Goal: Information Seeking & Learning: Learn about a topic

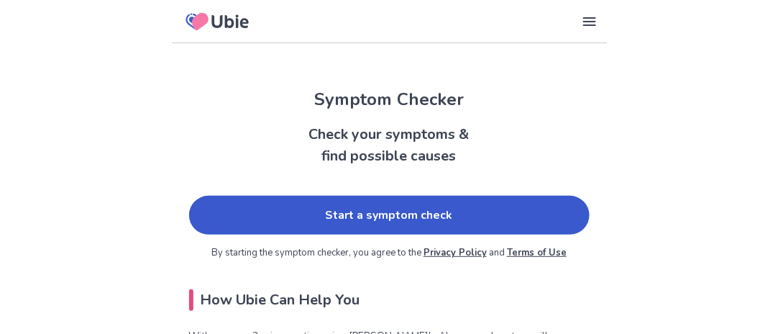
click at [434, 218] on link "Start a symptom check" at bounding box center [389, 215] width 401 height 39
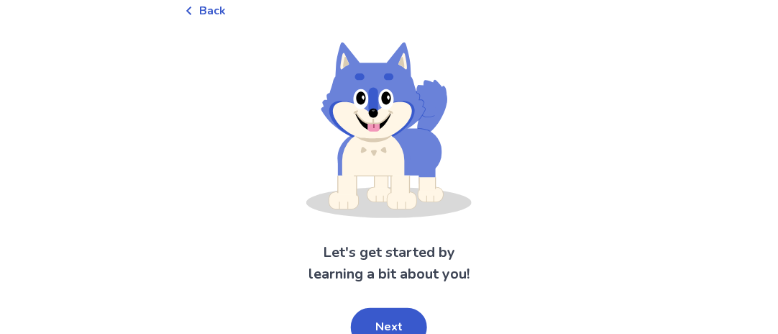
scroll to position [89, 0]
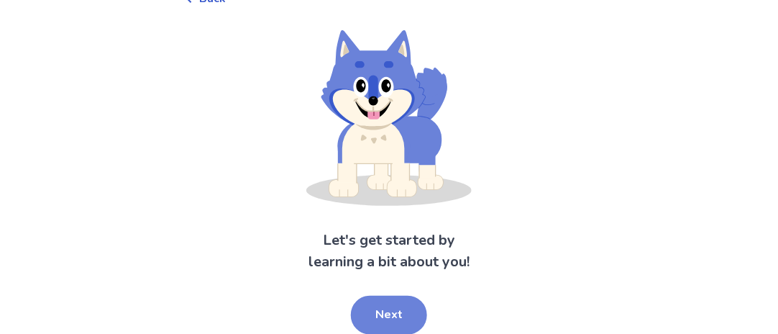
click at [389, 316] on button "Next" at bounding box center [389, 315] width 76 height 39
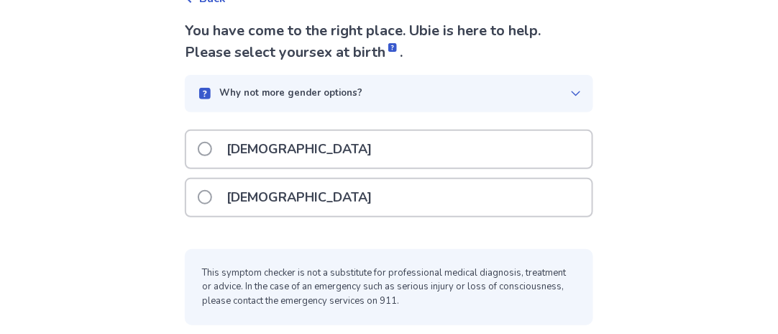
click at [212, 193] on span at bounding box center [205, 197] width 14 height 14
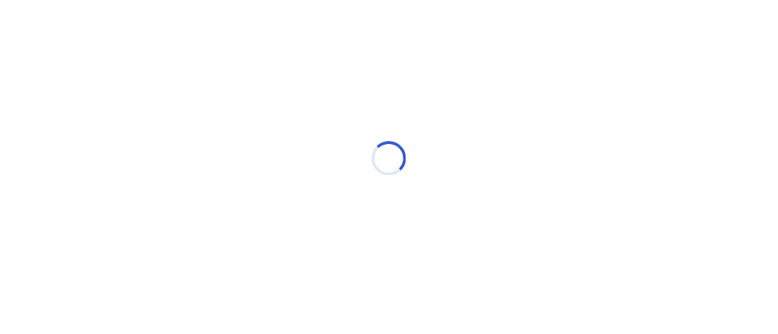
scroll to position [0, 0]
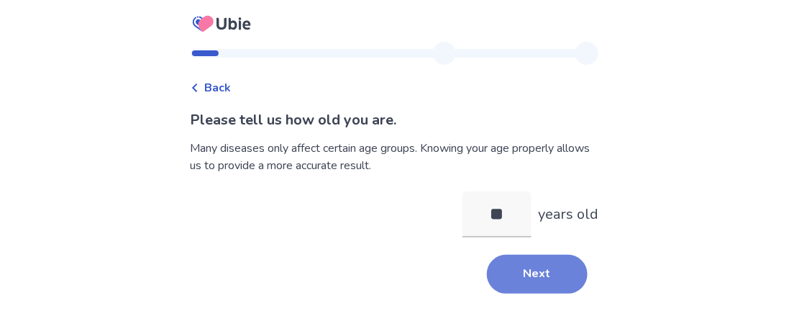
type input "**"
click at [529, 267] on button "Next" at bounding box center [537, 274] width 101 height 39
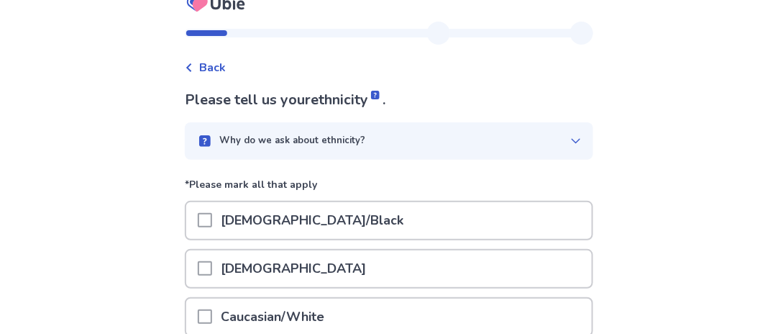
scroll to position [29, 0]
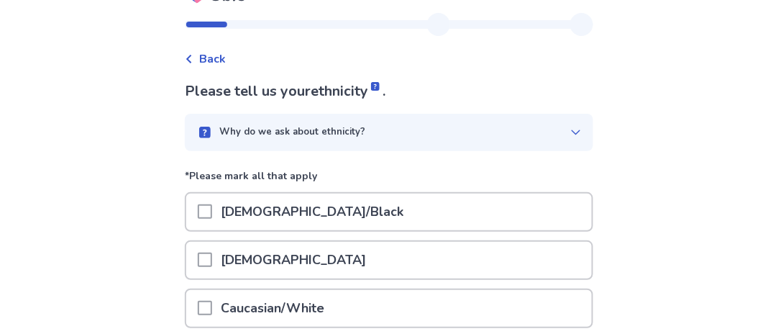
click at [212, 302] on span at bounding box center [205, 308] width 14 height 14
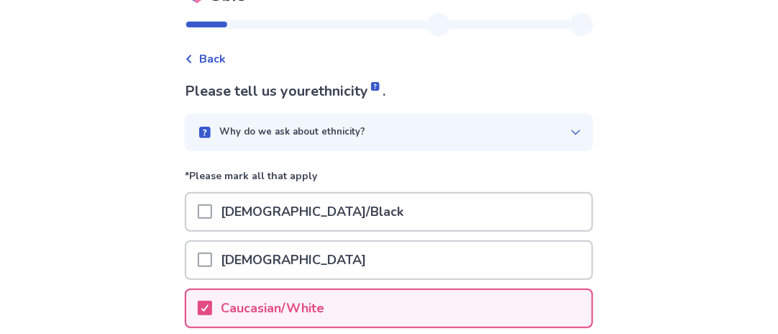
scroll to position [321, 0]
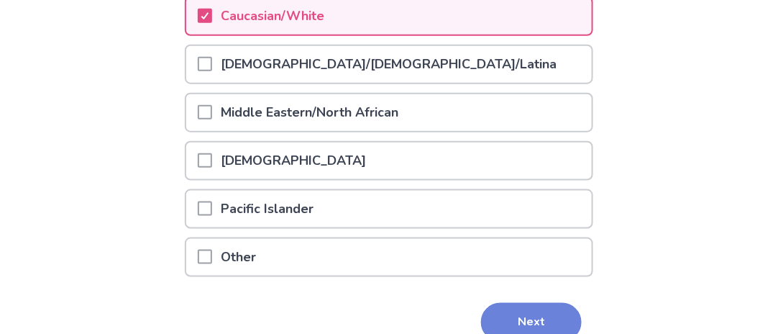
click at [534, 306] on button "Next" at bounding box center [531, 322] width 101 height 39
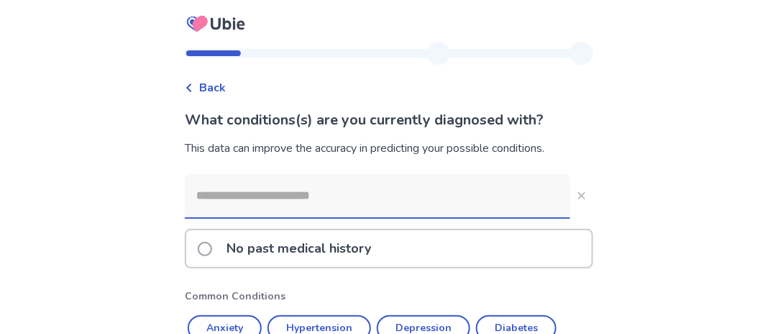
click at [212, 243] on span at bounding box center [205, 249] width 14 height 14
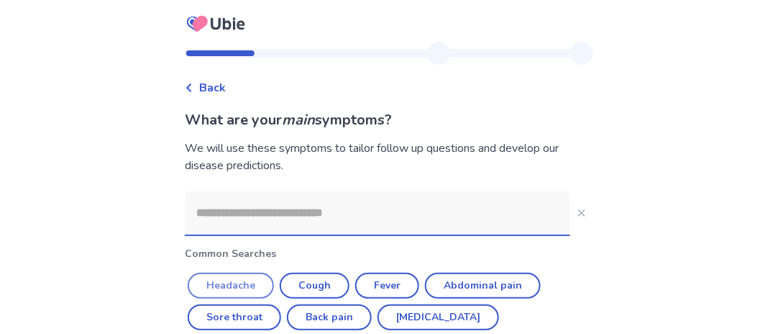
click at [242, 273] on button "Headache" at bounding box center [231, 286] width 86 height 26
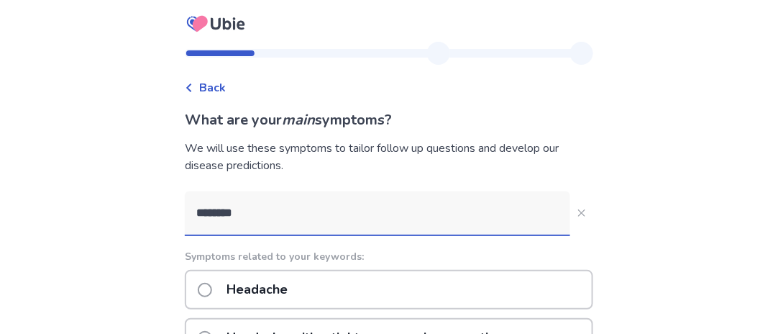
click at [293, 209] on input "********" at bounding box center [377, 212] width 385 height 43
click at [257, 211] on input "**********" at bounding box center [377, 212] width 385 height 43
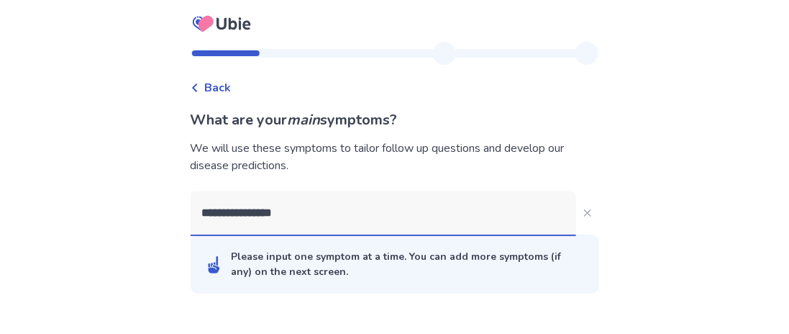
click at [335, 214] on input "**********" at bounding box center [383, 212] width 385 height 43
type input "********"
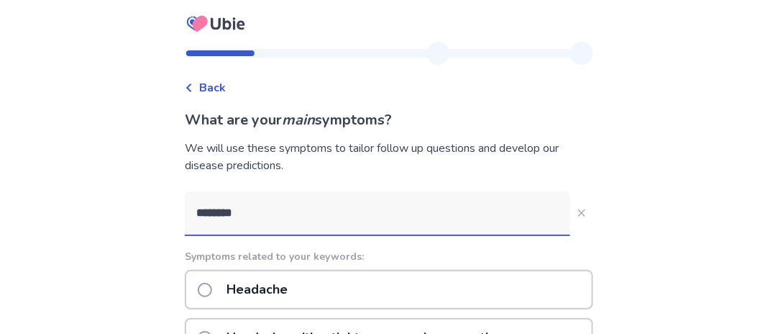
click at [212, 287] on span at bounding box center [205, 290] width 14 height 14
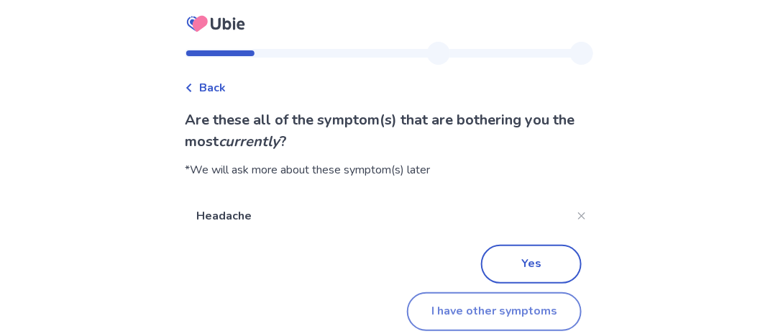
click at [454, 309] on button "I have other symptoms" at bounding box center [494, 311] width 175 height 39
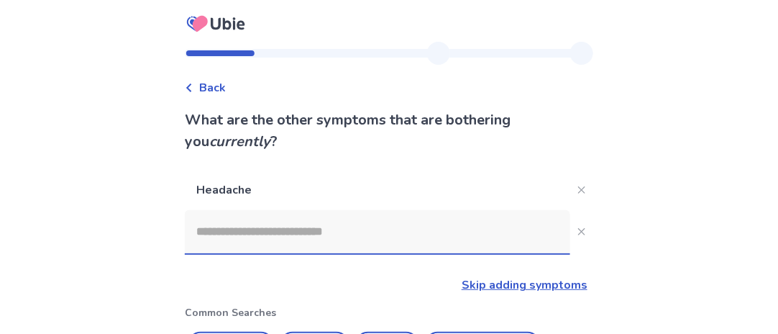
click at [447, 230] on input at bounding box center [377, 231] width 385 height 43
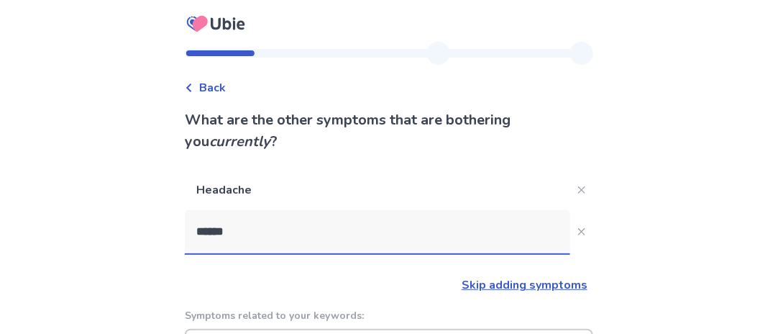
type input "******"
click at [288, 278] on p "Skip adding symptoms" at bounding box center [386, 284] width 403 height 17
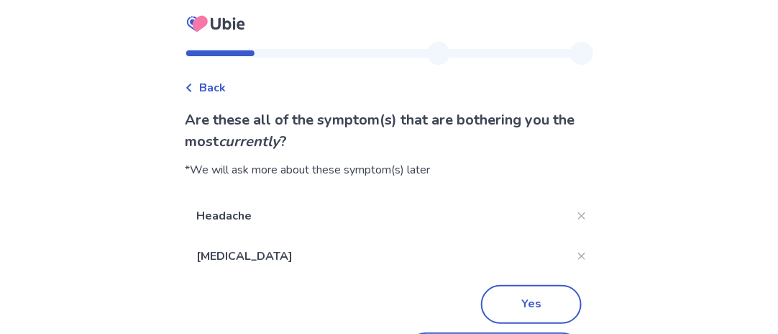
click at [219, 84] on span "Back" at bounding box center [212, 87] width 27 height 17
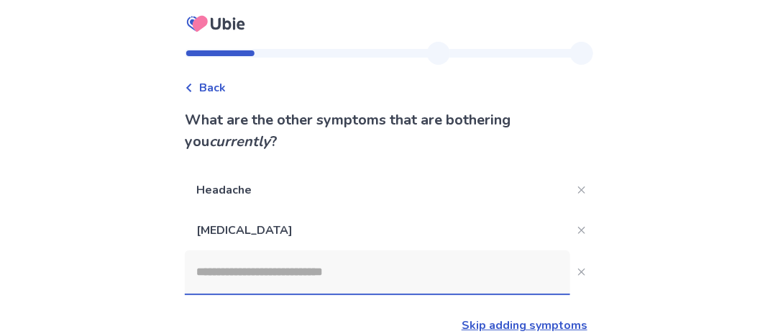
click at [392, 170] on p "Headache" at bounding box center [377, 190] width 385 height 40
click at [578, 268] on icon "Close" at bounding box center [581, 271] width 7 height 7
click at [378, 270] on input at bounding box center [377, 271] width 385 height 43
type input "*********"
click at [549, 323] on link "Skip adding symptoms" at bounding box center [525, 325] width 126 height 16
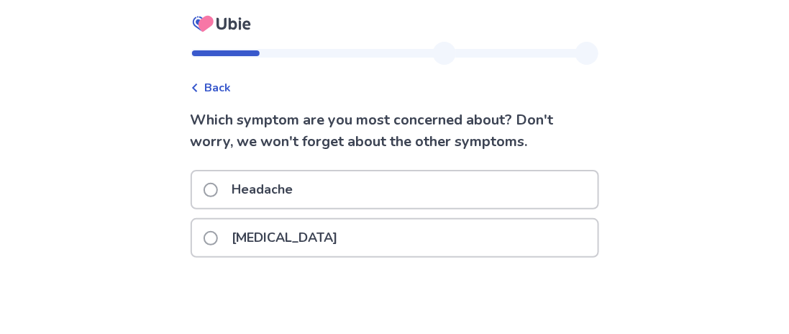
click at [218, 183] on span at bounding box center [211, 190] width 14 height 14
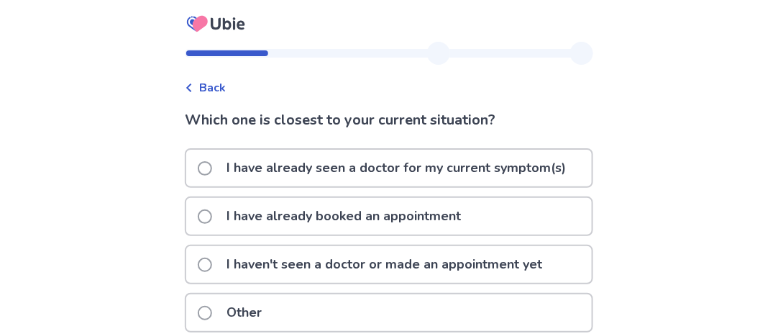
click at [212, 260] on span at bounding box center [205, 264] width 14 height 14
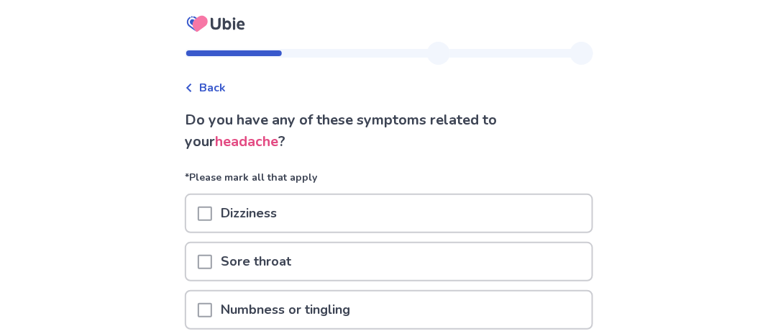
click at [212, 206] on span at bounding box center [205, 213] width 14 height 14
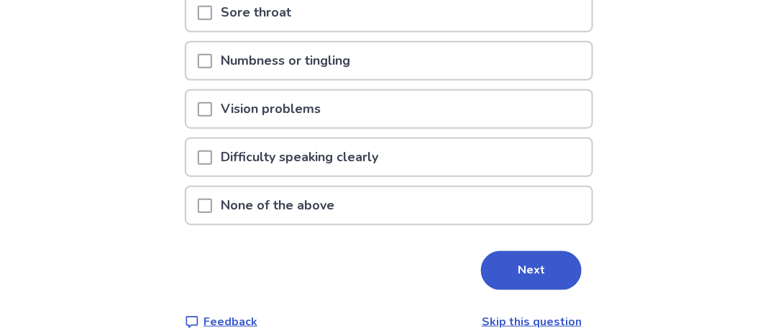
scroll to position [259, 0]
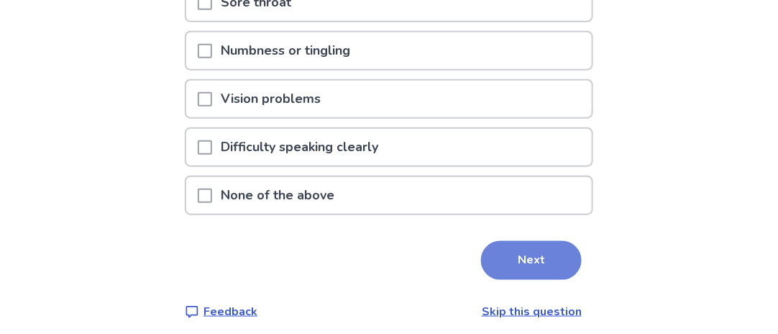
click at [534, 250] on button "Next" at bounding box center [531, 260] width 101 height 39
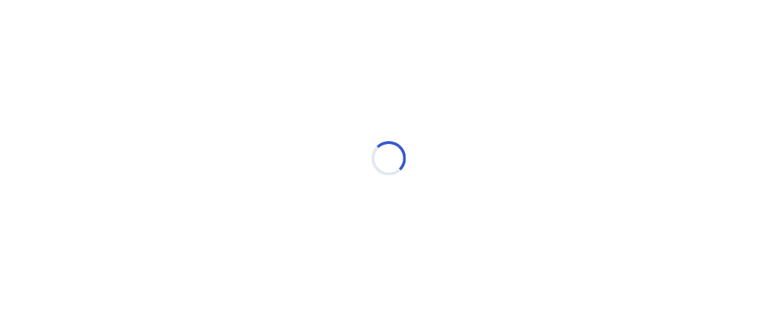
select select "*"
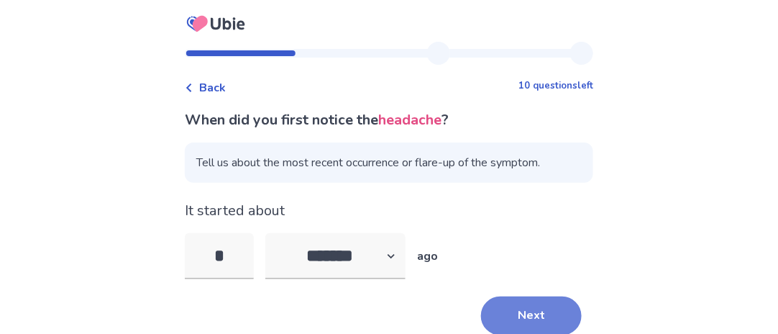
type input "*"
click at [526, 311] on button "Next" at bounding box center [531, 315] width 101 height 39
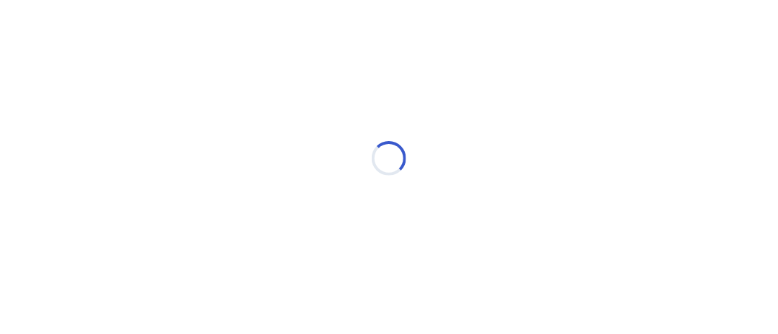
select select "*"
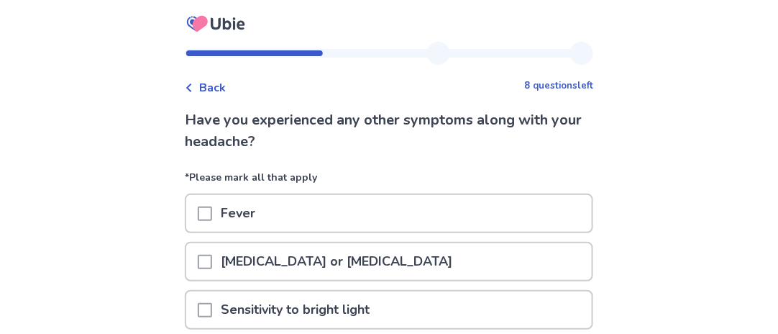
click at [212, 209] on span at bounding box center [205, 213] width 14 height 14
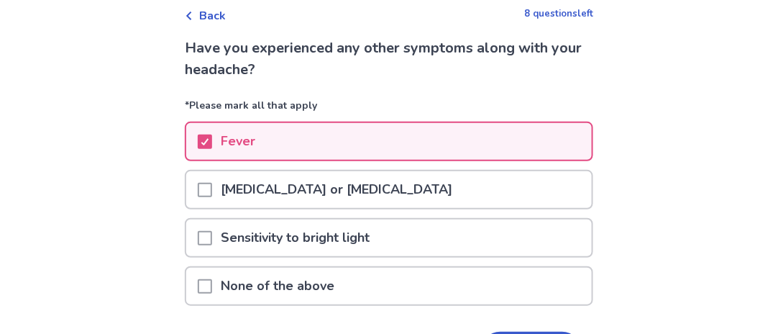
scroll to position [86, 0]
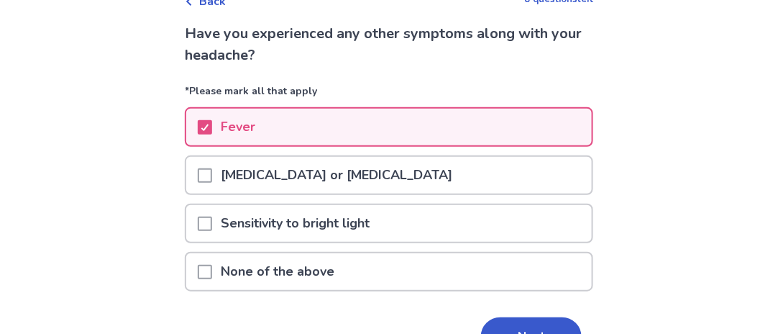
click at [212, 220] on span at bounding box center [205, 223] width 14 height 14
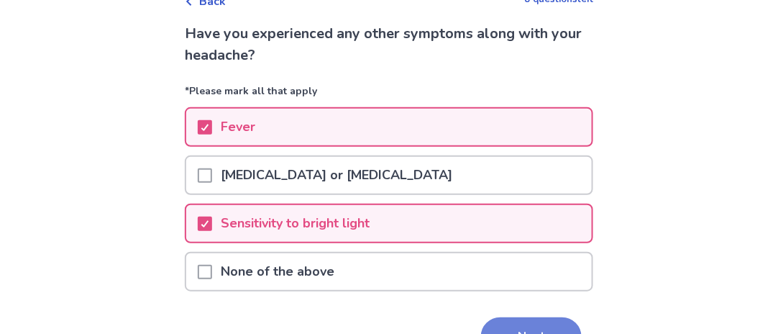
click at [544, 328] on button "Next" at bounding box center [531, 336] width 101 height 39
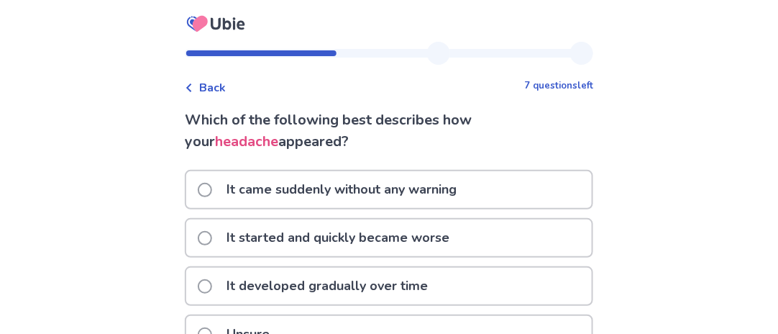
click at [212, 328] on span at bounding box center [205, 334] width 14 height 14
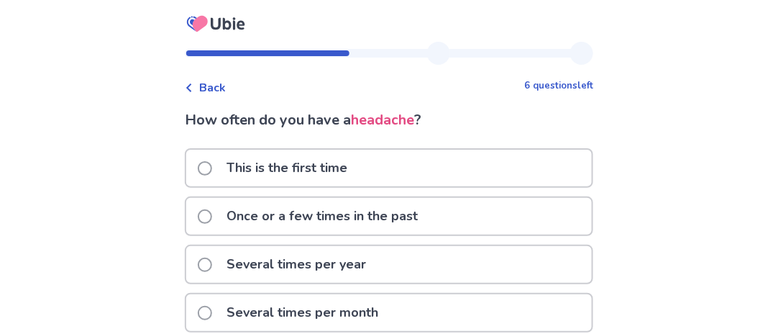
click at [207, 215] on span at bounding box center [205, 216] width 14 height 14
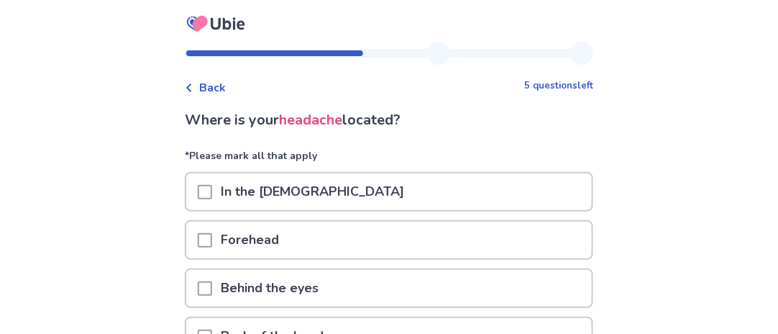
click at [212, 239] on span at bounding box center [205, 240] width 14 height 14
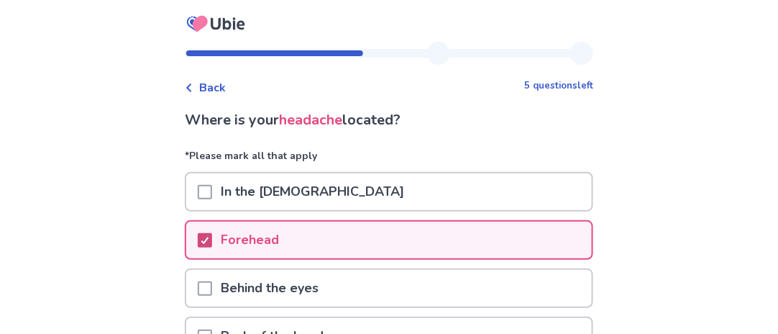
click at [209, 239] on icon at bounding box center [205, 240] width 9 height 7
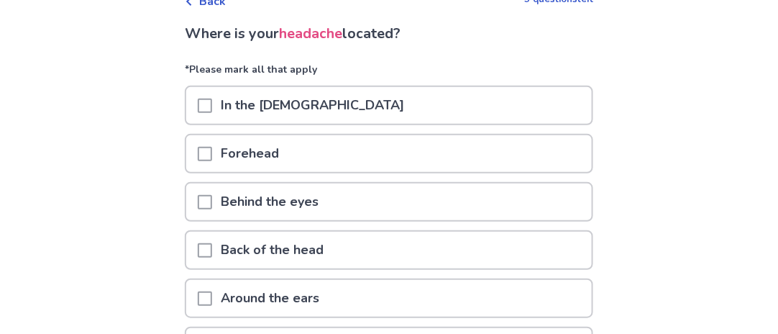
scroll to position [115, 0]
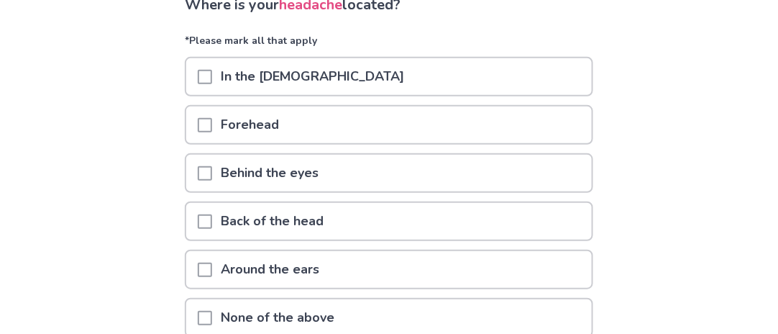
click at [212, 170] on span at bounding box center [205, 173] width 14 height 14
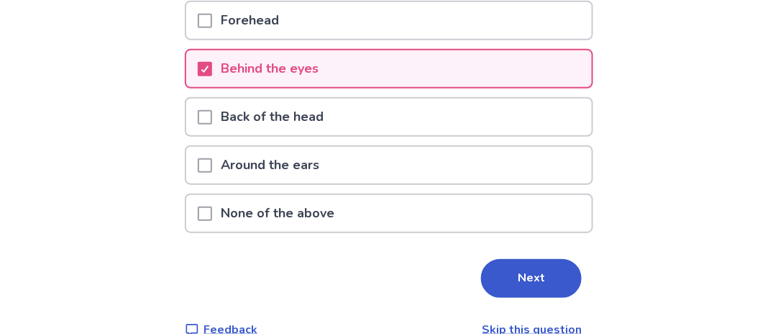
scroll to position [243, 0]
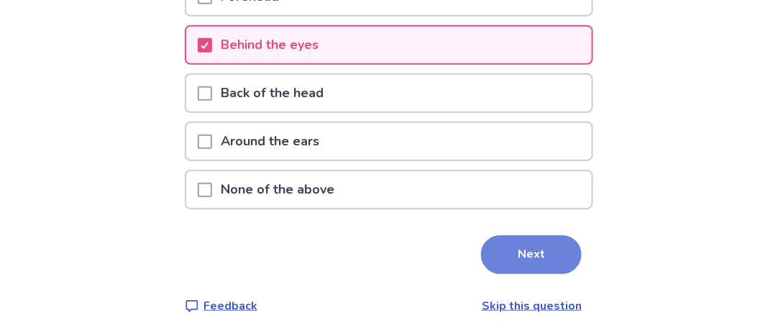
click at [521, 244] on button "Next" at bounding box center [531, 254] width 101 height 39
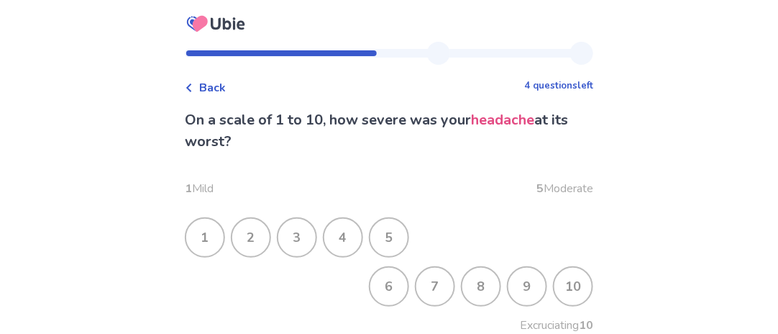
click at [216, 234] on div "1" at bounding box center [204, 237] width 37 height 37
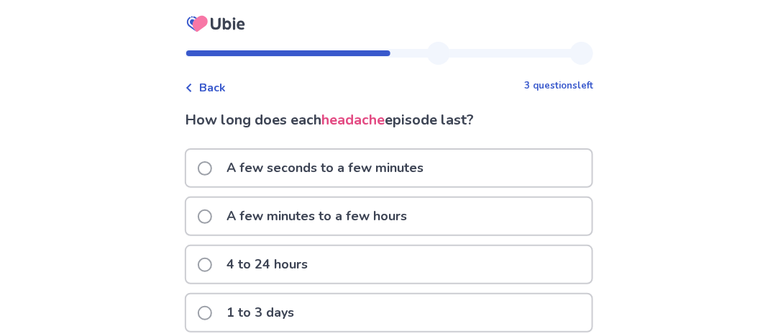
click at [218, 205] on label "A few minutes to a few hours" at bounding box center [307, 216] width 218 height 37
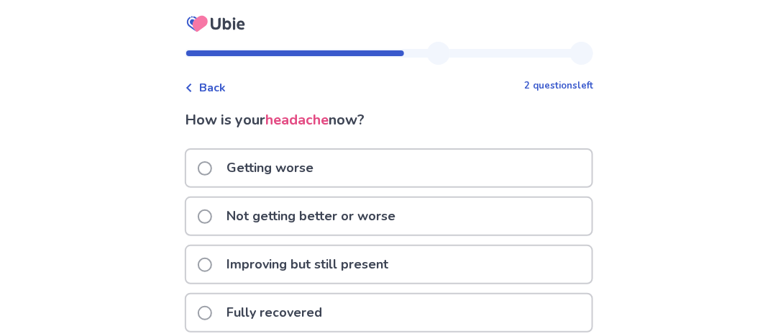
click at [212, 254] on label "Improving but still present" at bounding box center [297, 264] width 199 height 37
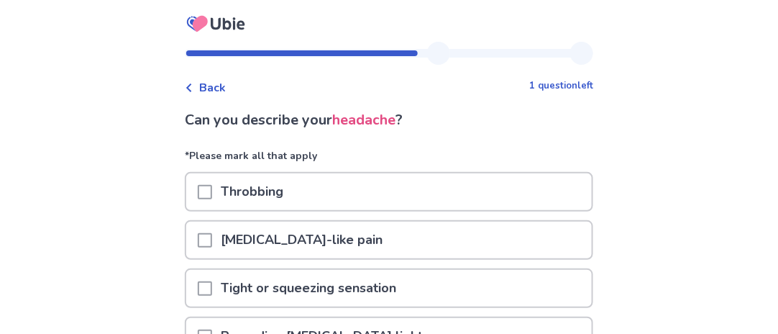
scroll to position [196, 0]
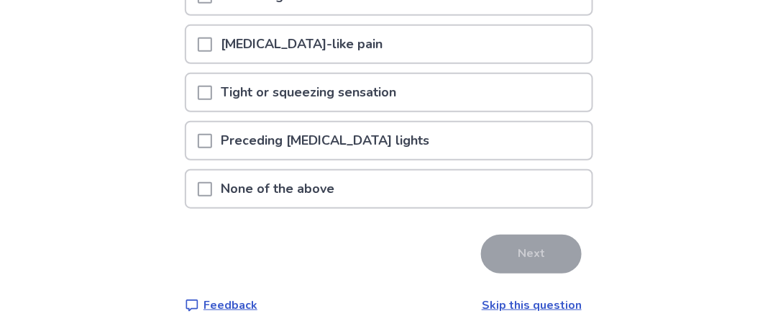
click at [212, 183] on span at bounding box center [205, 189] width 14 height 14
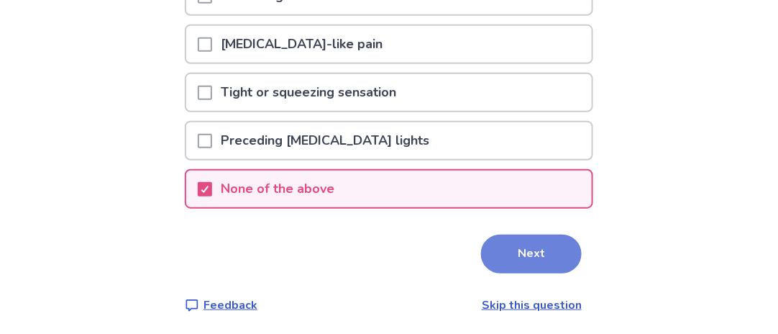
click at [531, 241] on button "Next" at bounding box center [531, 253] width 101 height 39
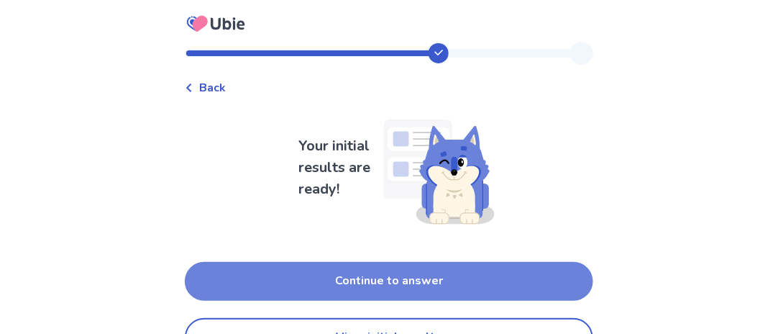
click at [533, 275] on button "Continue to answer" at bounding box center [389, 281] width 409 height 39
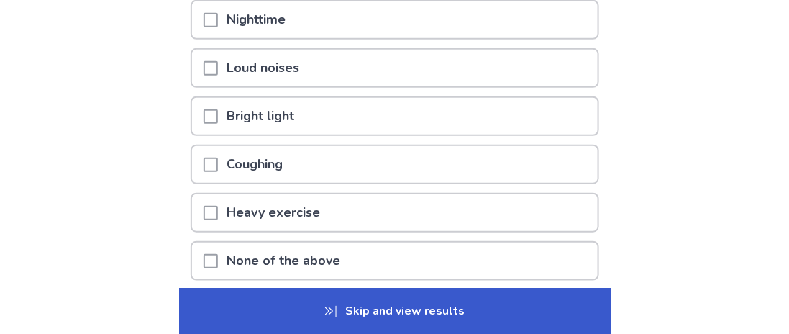
scroll to position [230, 0]
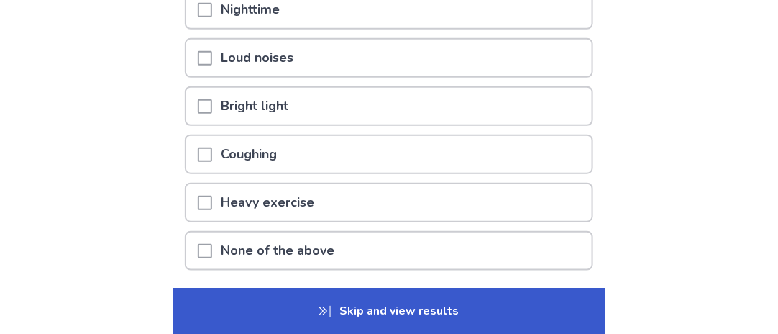
click at [212, 245] on span at bounding box center [205, 251] width 14 height 14
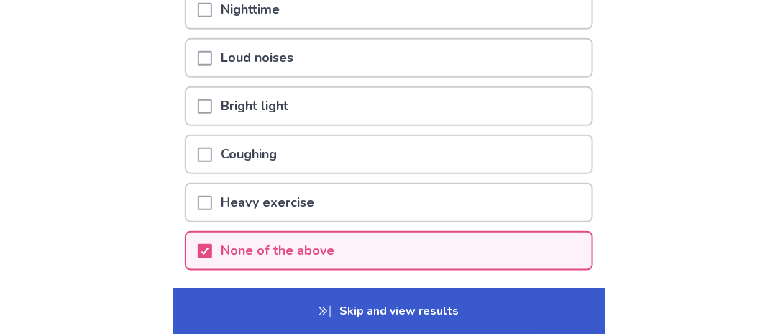
click at [360, 306] on p "Skip and view results" at bounding box center [389, 311] width 432 height 46
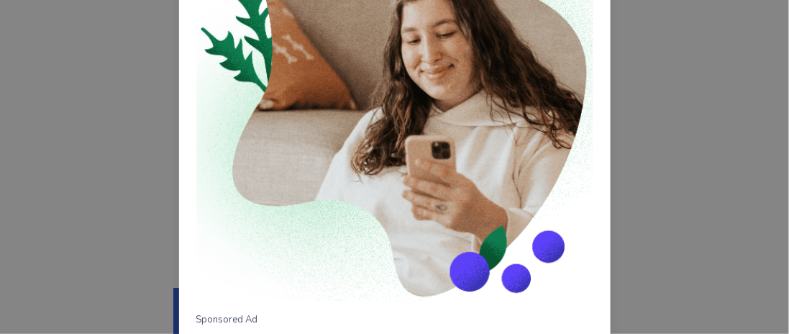
scroll to position [294, 0]
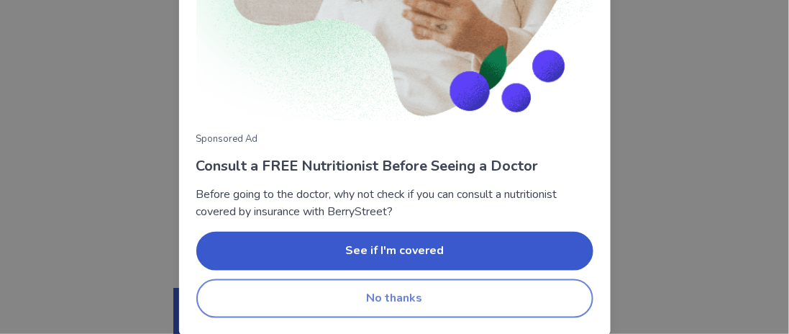
click at [516, 297] on button "No thanks" at bounding box center [394, 298] width 397 height 39
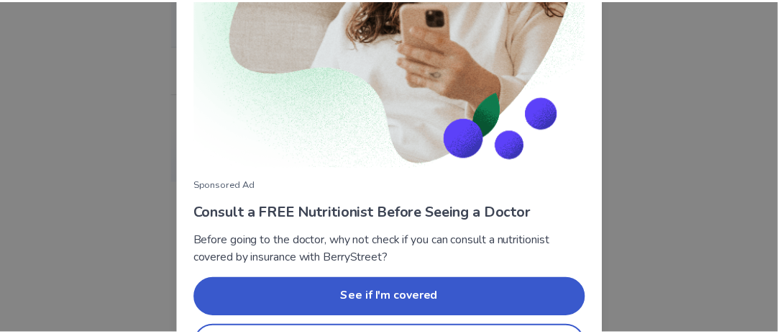
scroll to position [294, 0]
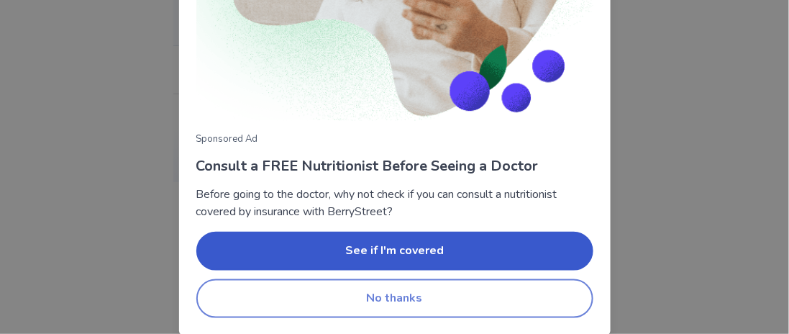
click at [546, 280] on button "No thanks" at bounding box center [394, 298] width 397 height 39
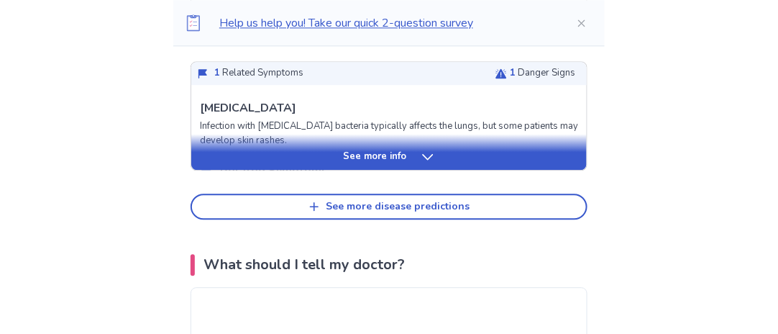
scroll to position [795, 0]
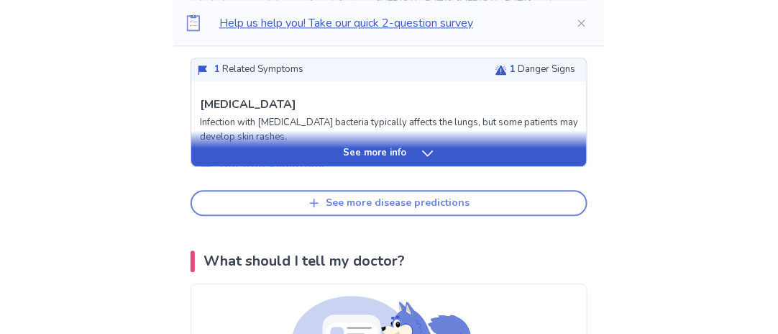
click at [480, 199] on button "See more disease predictions" at bounding box center [389, 203] width 397 height 26
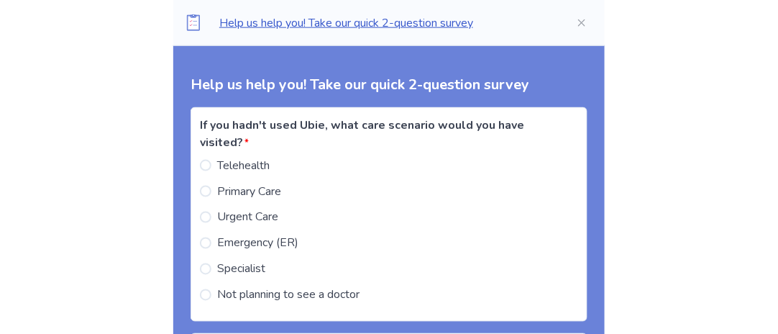
scroll to position [2066, 0]
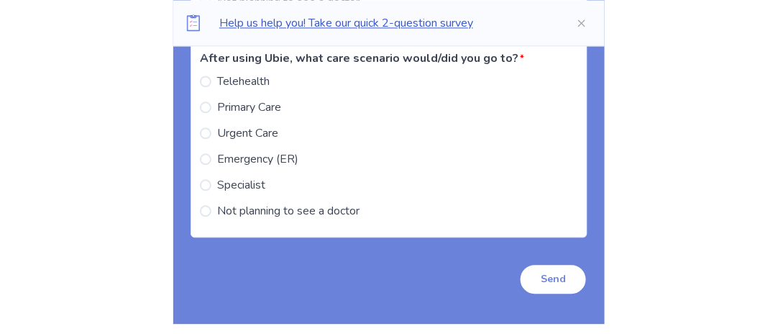
click at [549, 270] on button "Send" at bounding box center [553, 279] width 68 height 32
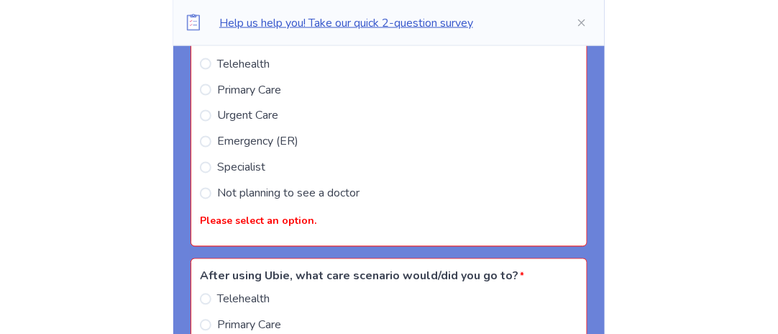
click at [211, 84] on span at bounding box center [206, 90] width 12 height 12
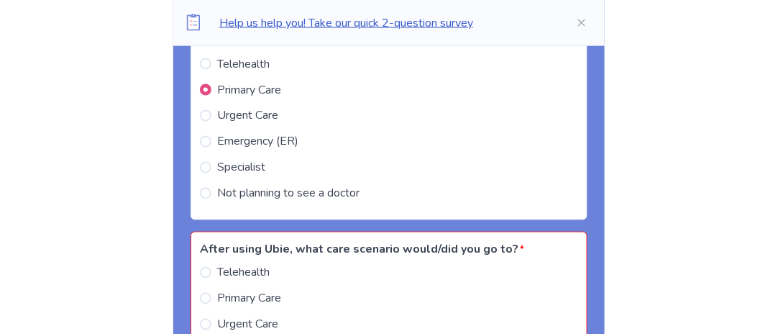
click at [211, 293] on span at bounding box center [206, 299] width 12 height 12
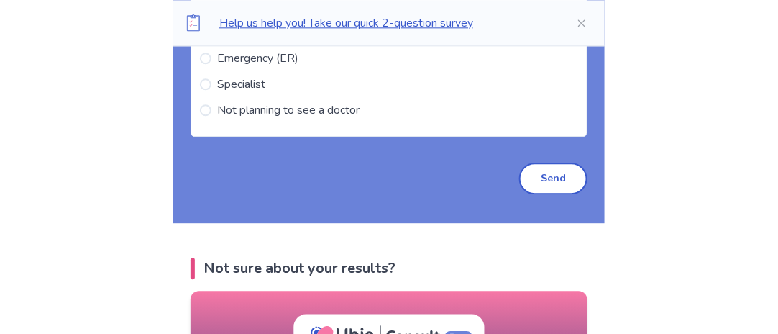
scroll to position [2459, 0]
